Goal: Find specific page/section: Locate a particular part of the current website

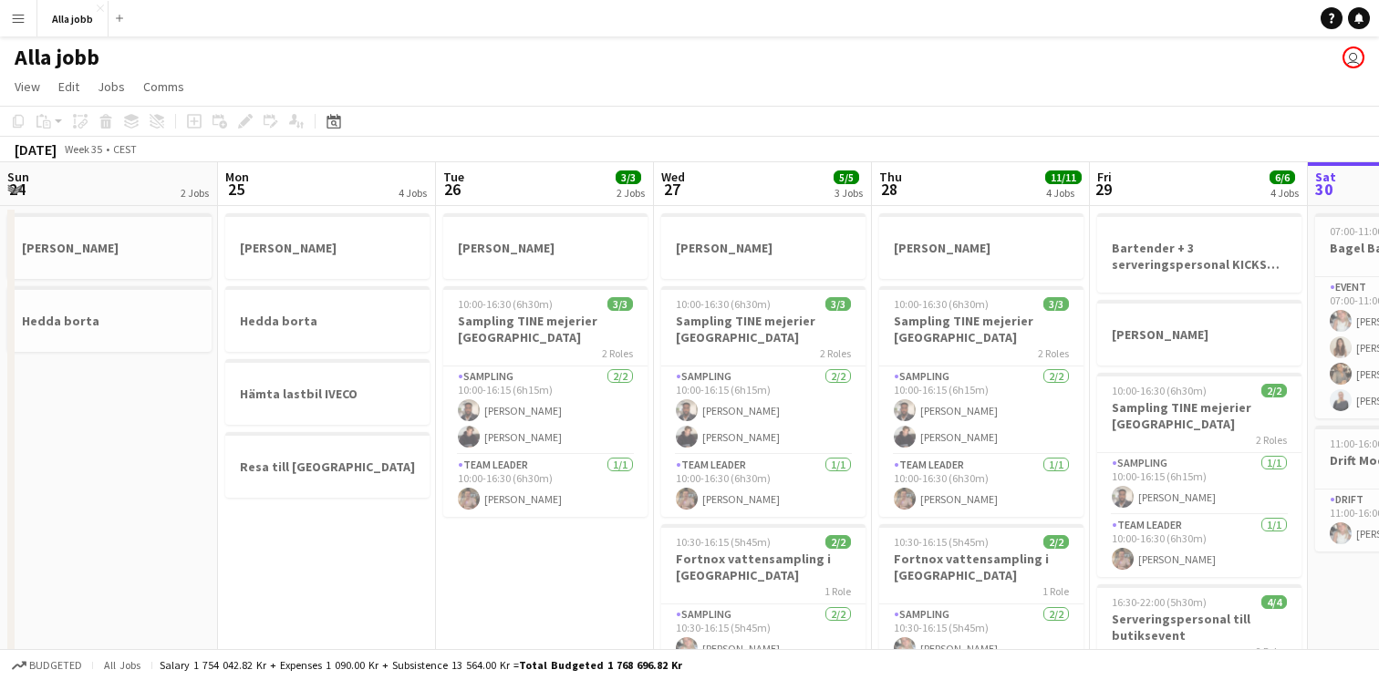
scroll to position [0, 556]
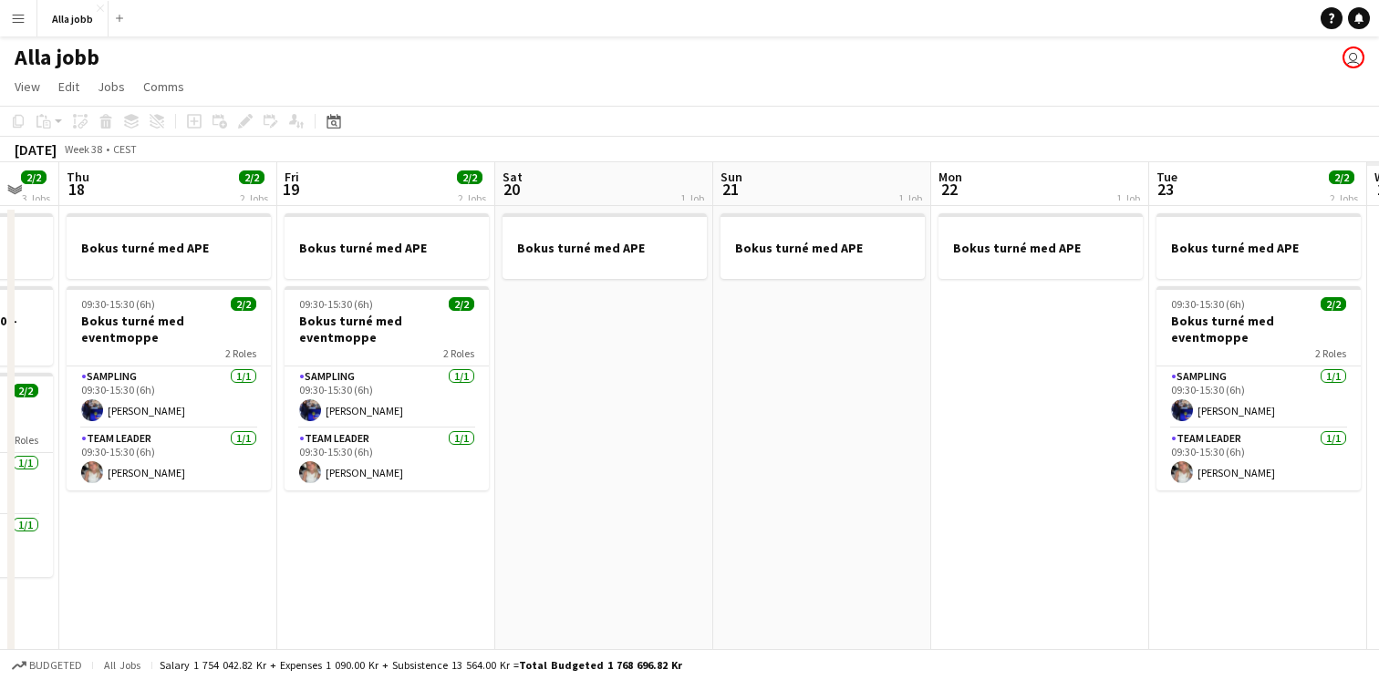
scroll to position [0, 548]
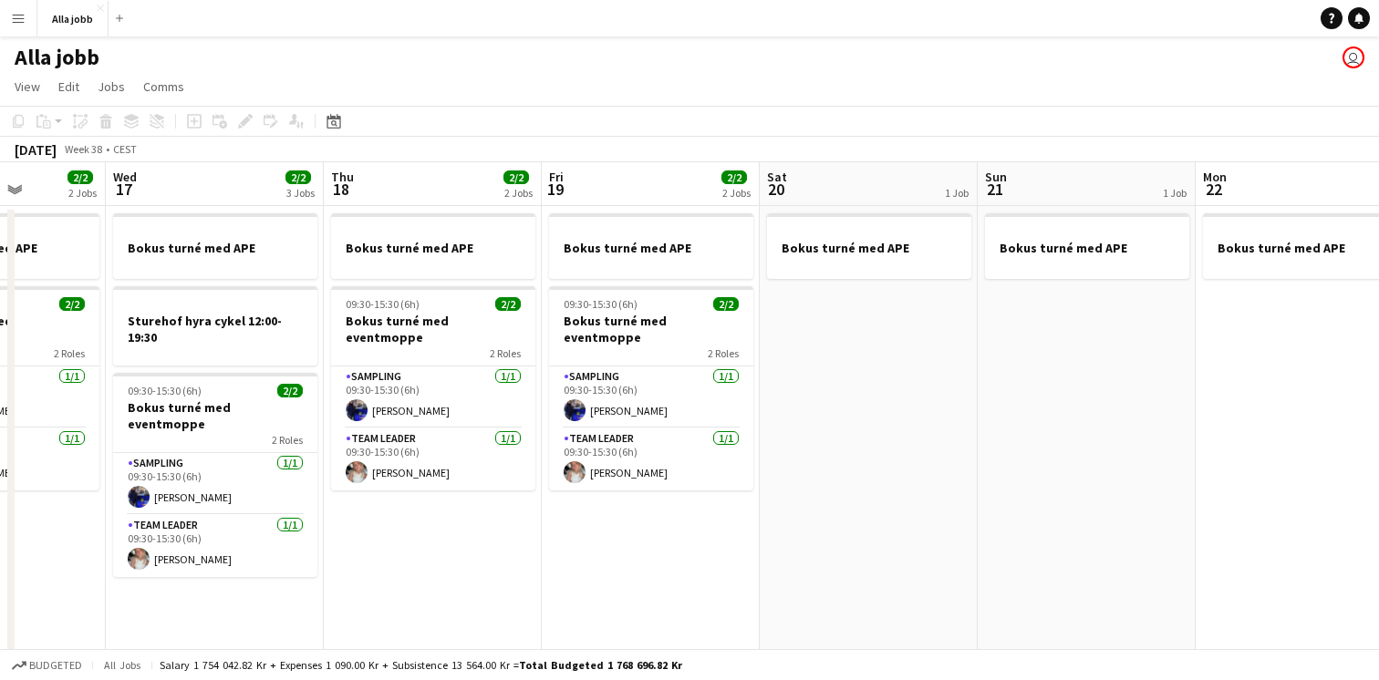
click at [934, 407] on app-date-cell "Bokus turné med APE" at bounding box center [869, 607] width 218 height 803
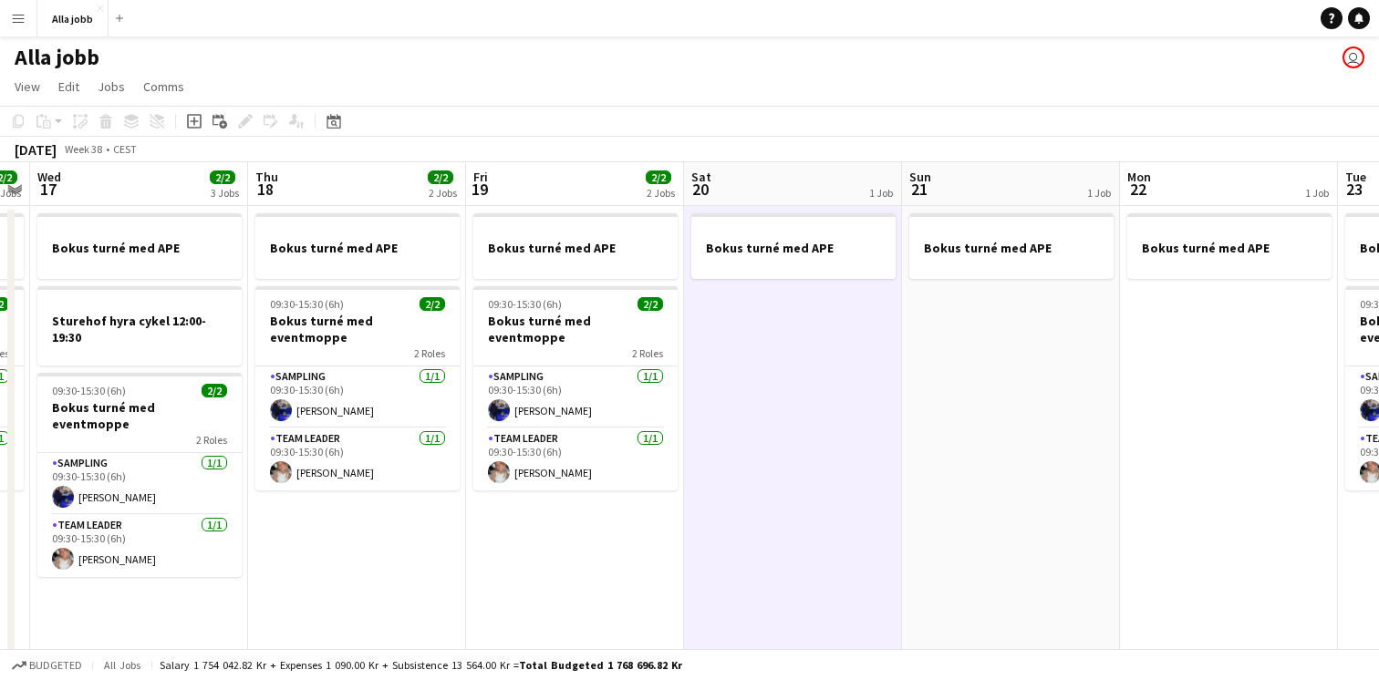
scroll to position [7, 0]
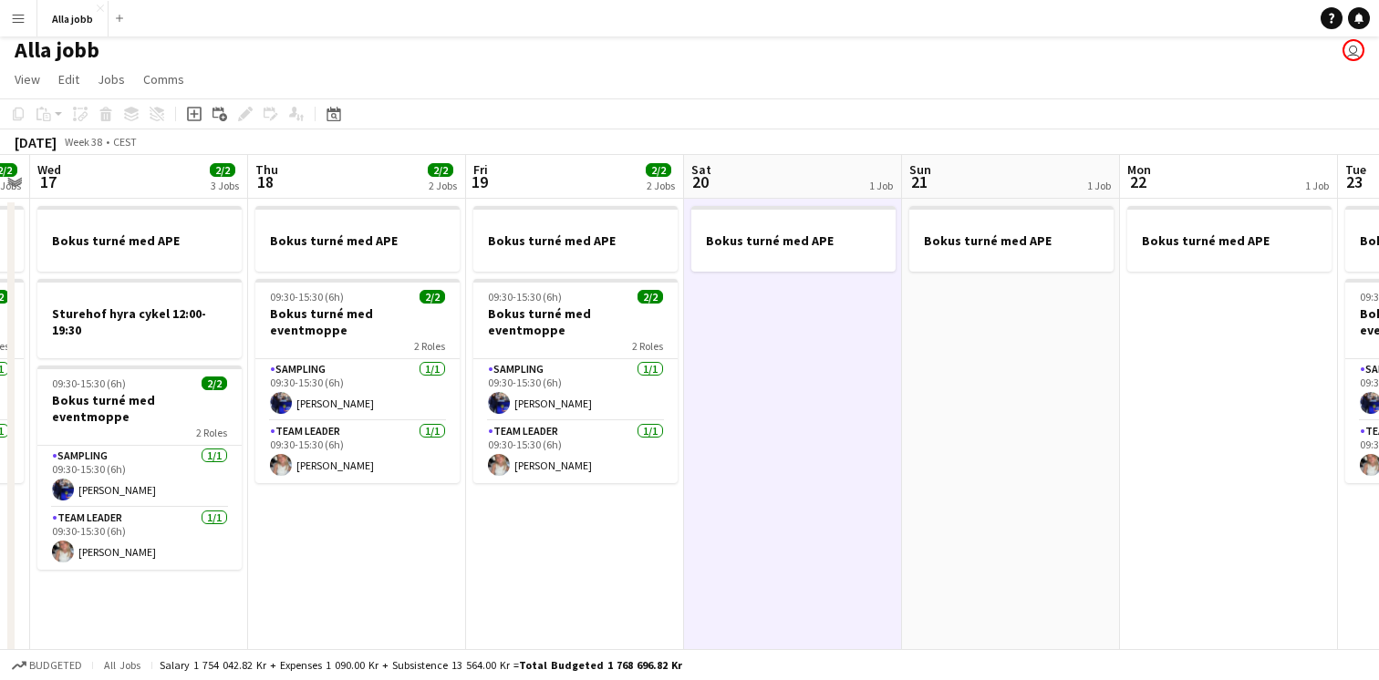
click at [933, 407] on app-date-cell "Bokus turné med APE" at bounding box center [1011, 600] width 218 height 803
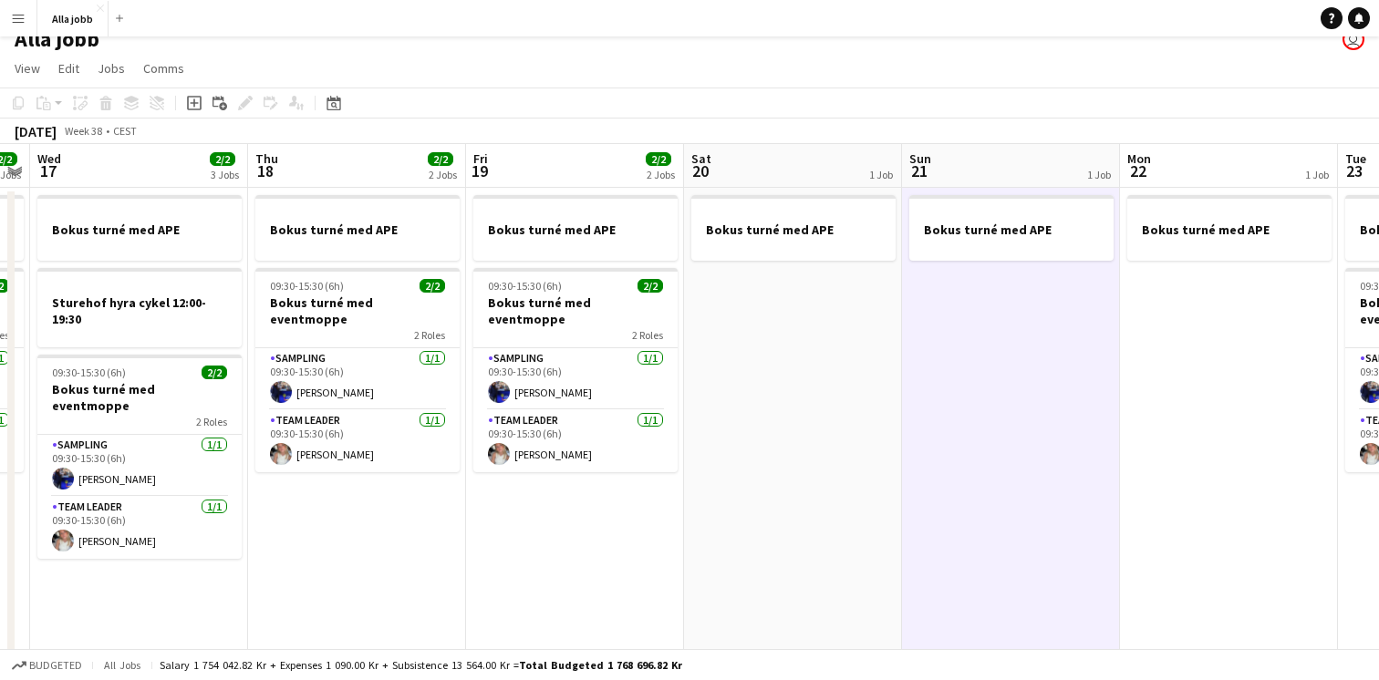
scroll to position [0, 0]
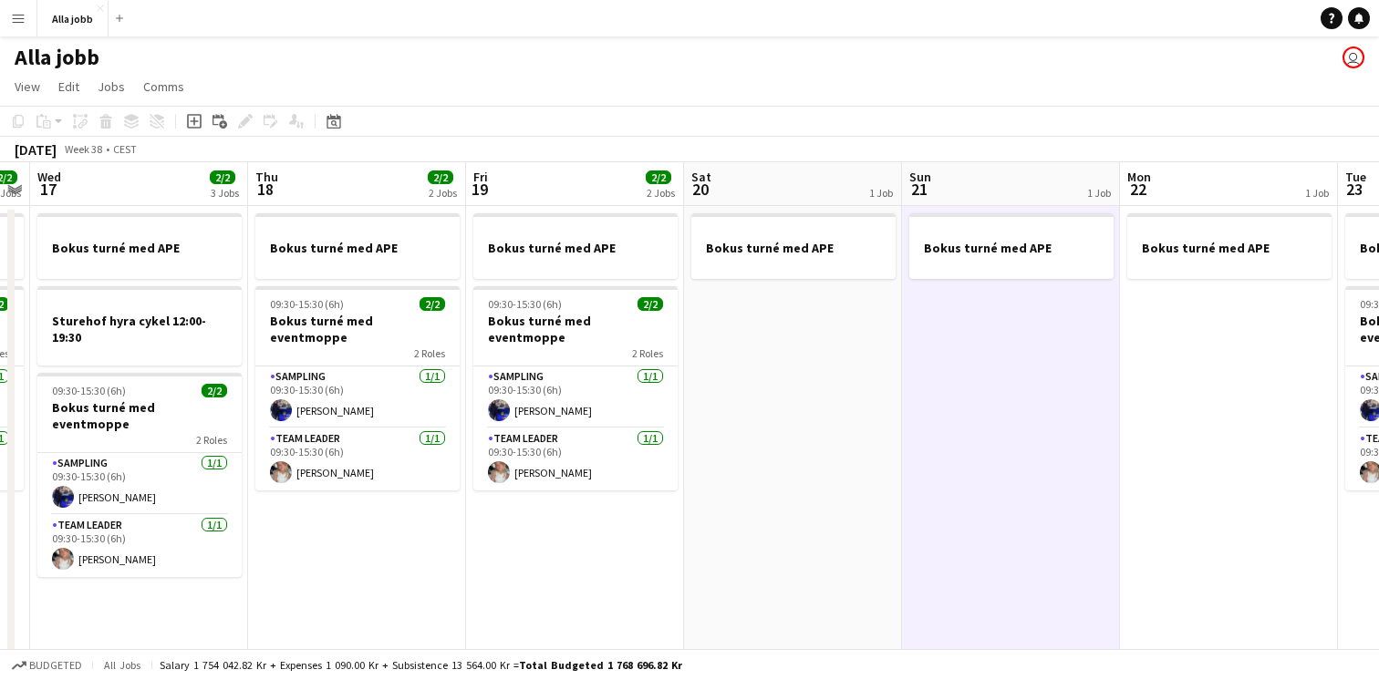
click at [824, 419] on app-date-cell "Bokus turné med APE" at bounding box center [793, 607] width 218 height 803
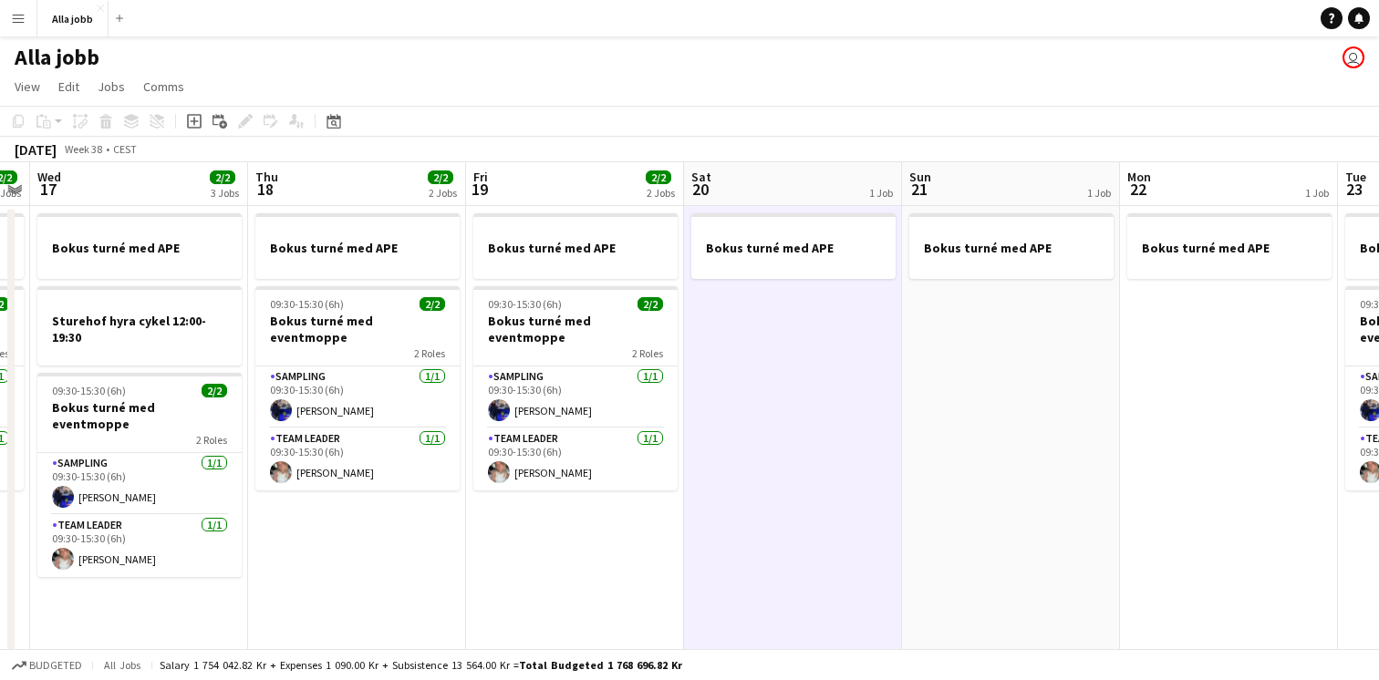
click at [824, 419] on app-date-cell "Bokus turné med APE" at bounding box center [793, 607] width 218 height 803
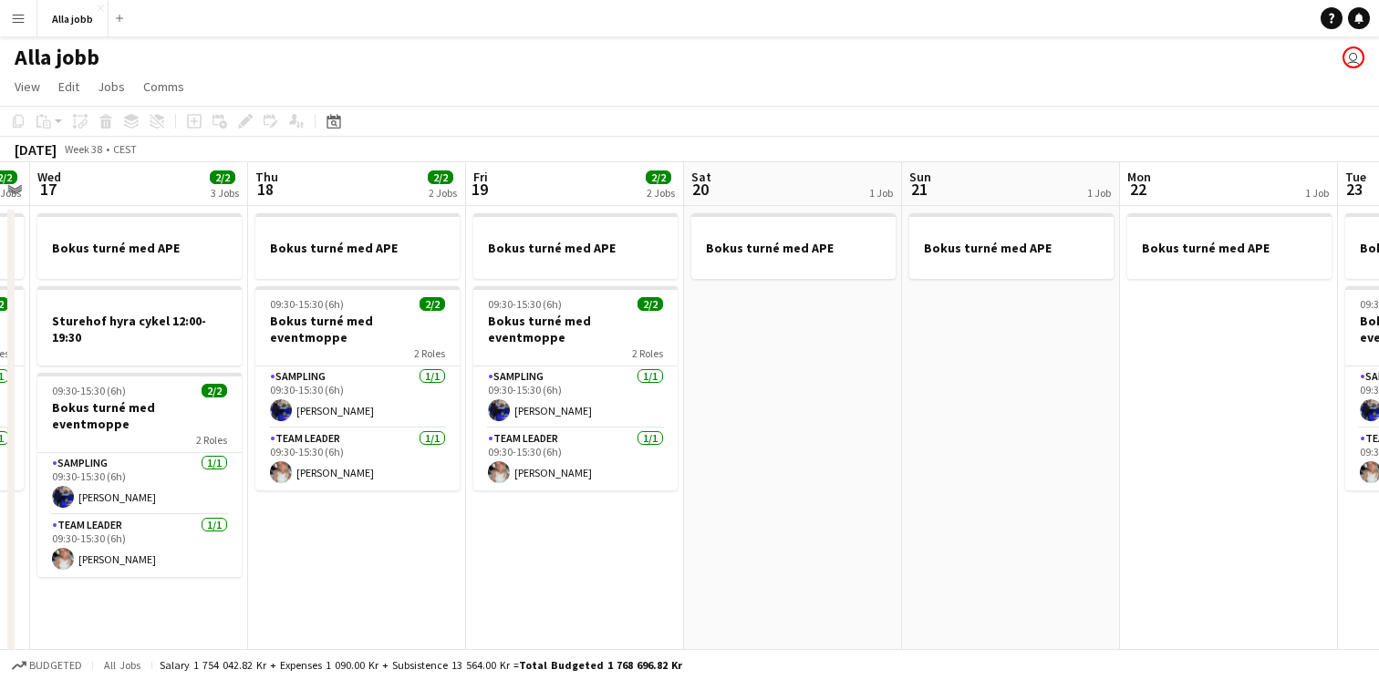
click at [824, 419] on app-date-cell "Bokus turné med APE" at bounding box center [793, 607] width 218 height 803
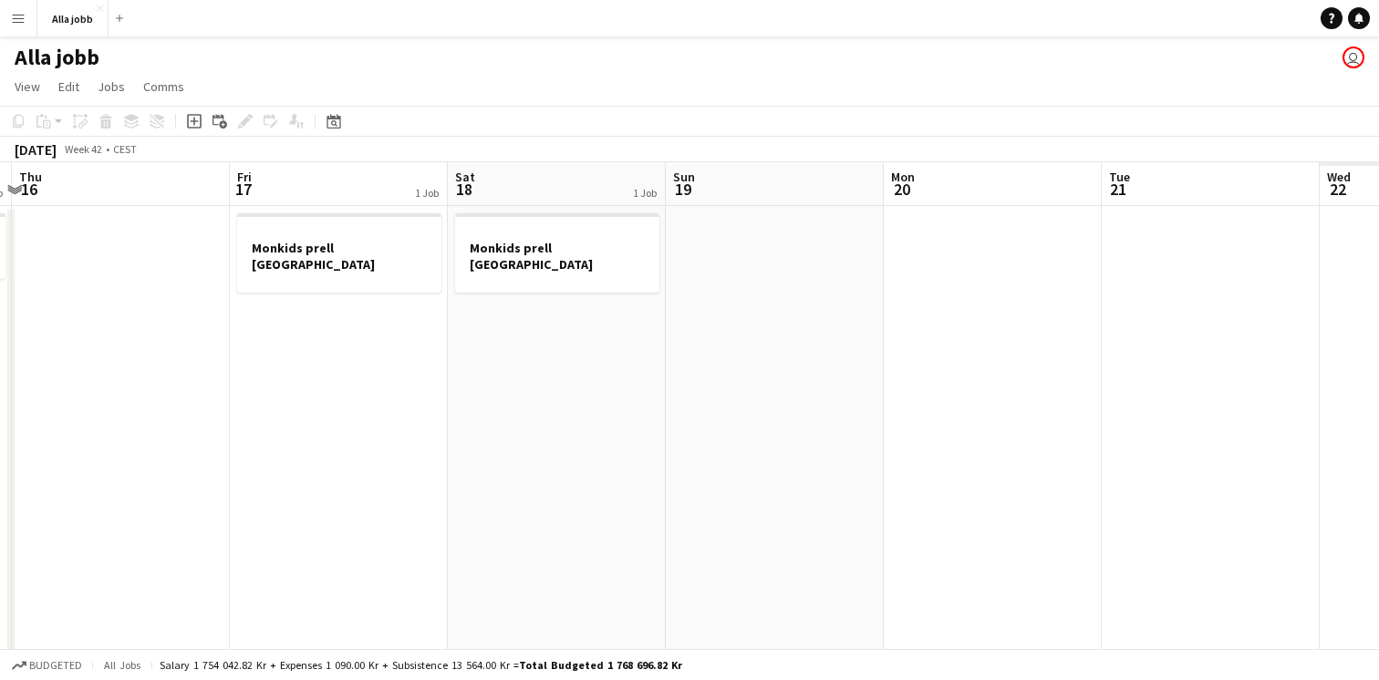
scroll to position [0, 633]
